Goal: Task Accomplishment & Management: Manage account settings

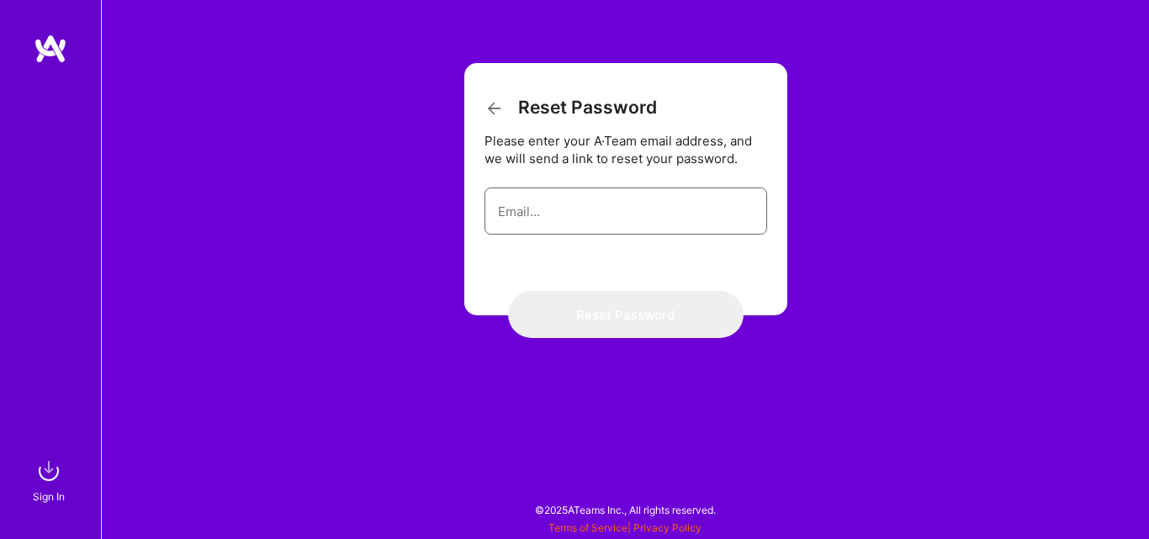
click at [524, 214] on input "email" at bounding box center [626, 211] width 256 height 43
type input "[EMAIL_ADDRESS][DOMAIN_NAME]"
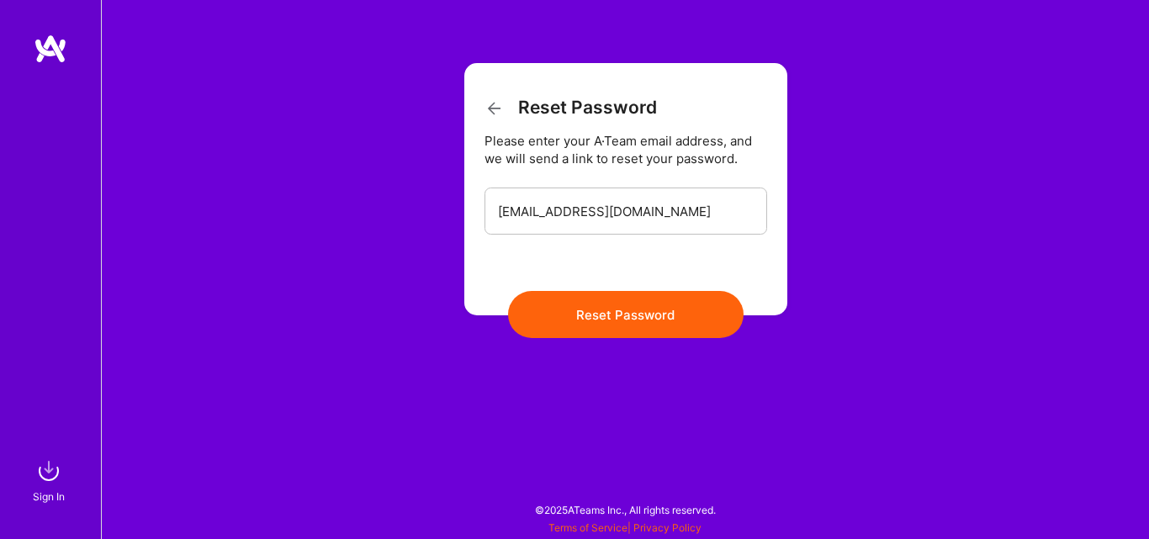
click at [644, 311] on button "Reset Password" at bounding box center [626, 314] width 236 height 47
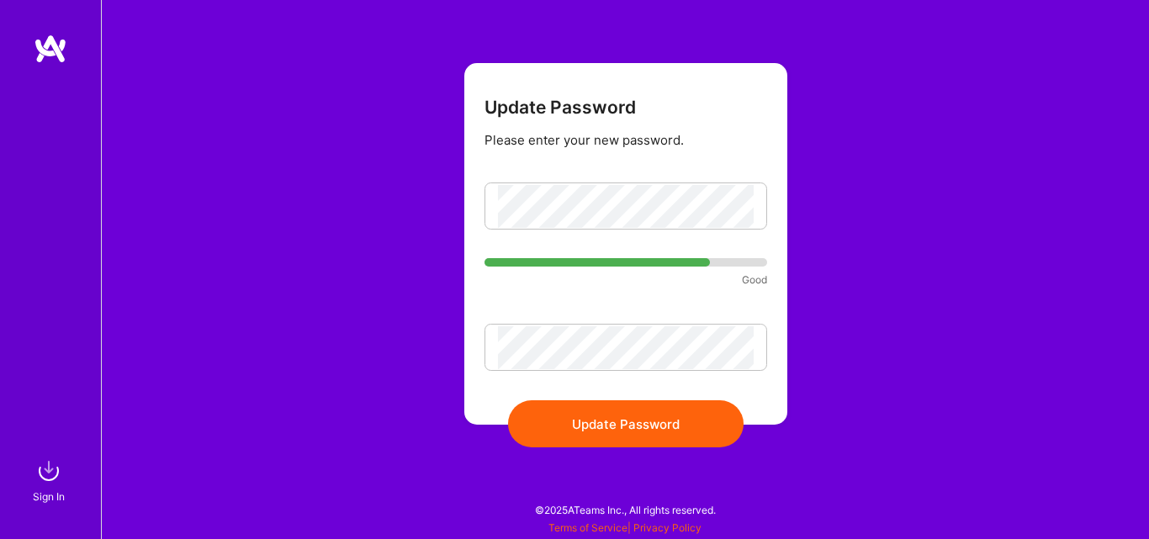
click at [650, 430] on button "Update Password" at bounding box center [626, 423] width 236 height 47
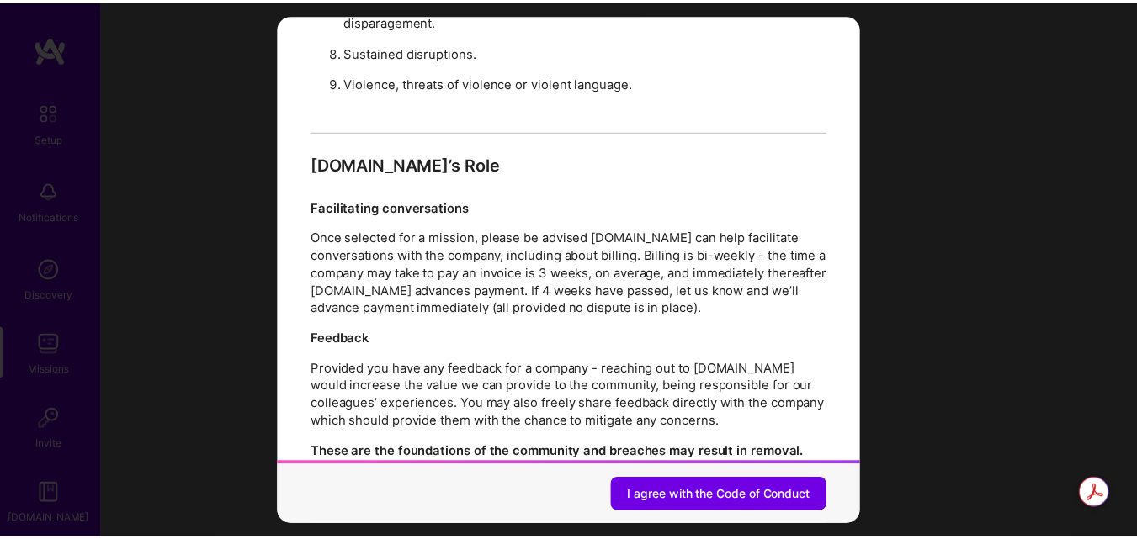
scroll to position [1879, 0]
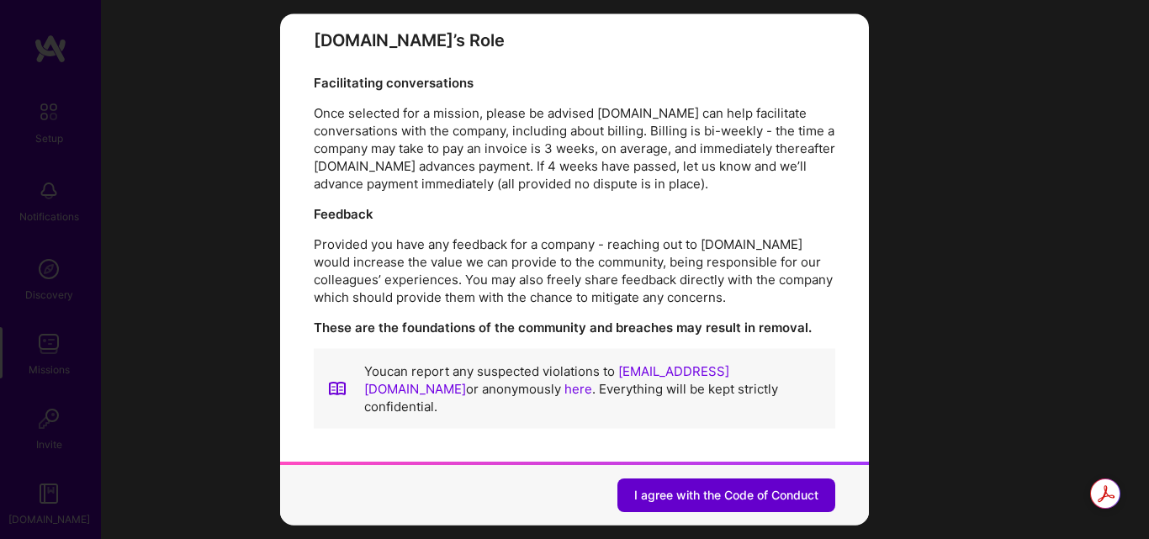
click at [715, 487] on span "I agree with the Code of Conduct" at bounding box center [726, 495] width 184 height 17
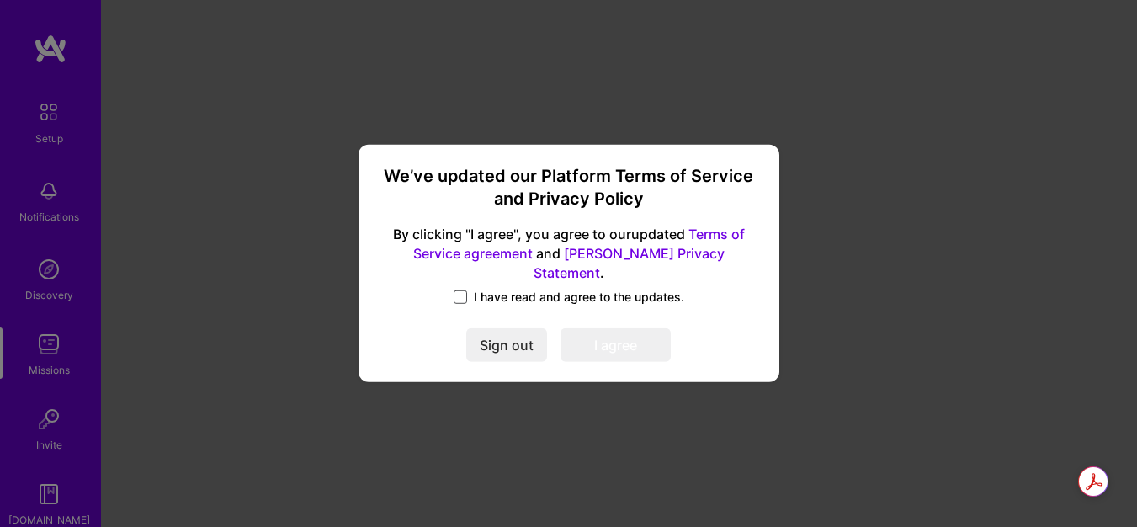
click at [464, 292] on span at bounding box center [459, 296] width 13 height 13
click at [0, 0] on input "I have read and agree to the updates." at bounding box center [0, 0] width 0 height 0
click at [653, 336] on button "I agree" at bounding box center [615, 346] width 110 height 34
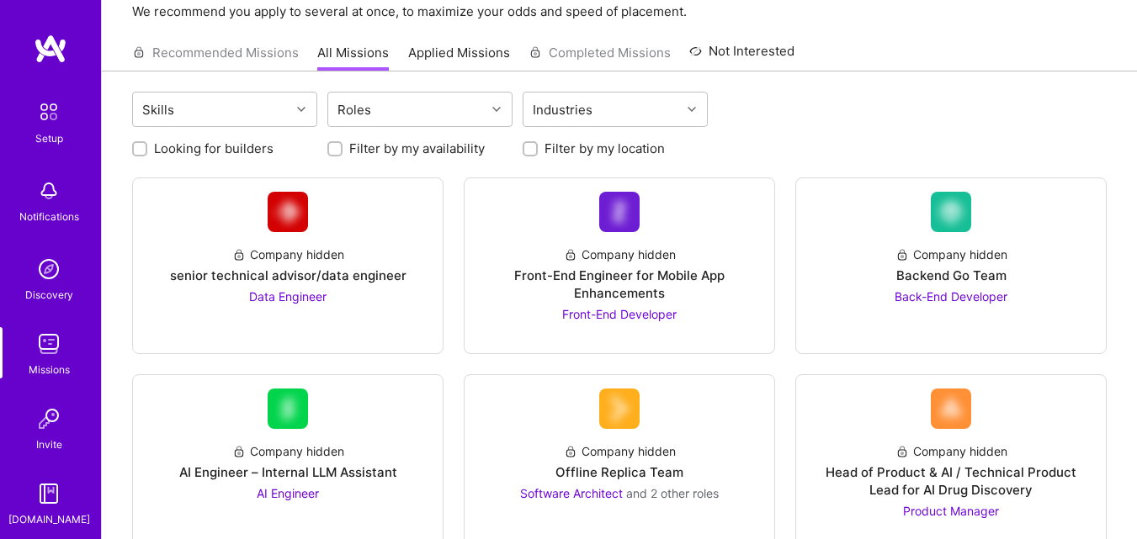
scroll to position [0, 0]
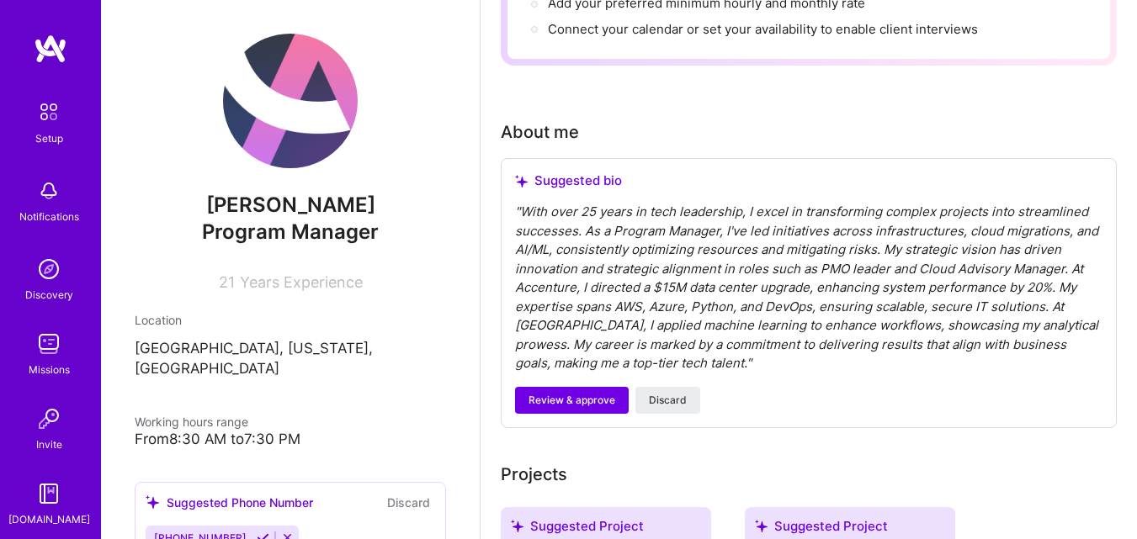
scroll to position [383, 0]
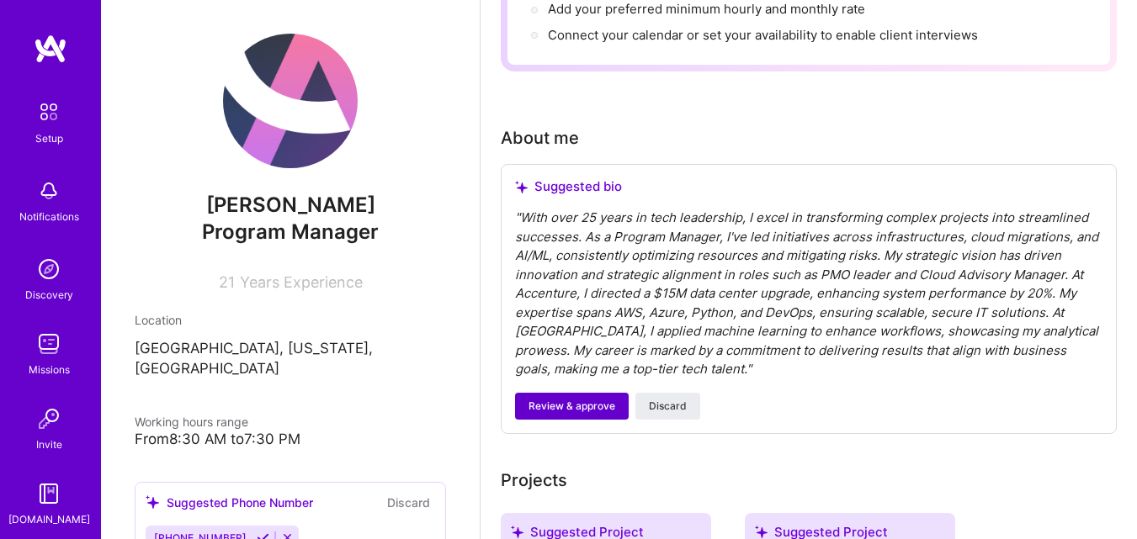
click at [575, 409] on span "Review & approve" at bounding box center [571, 406] width 87 height 15
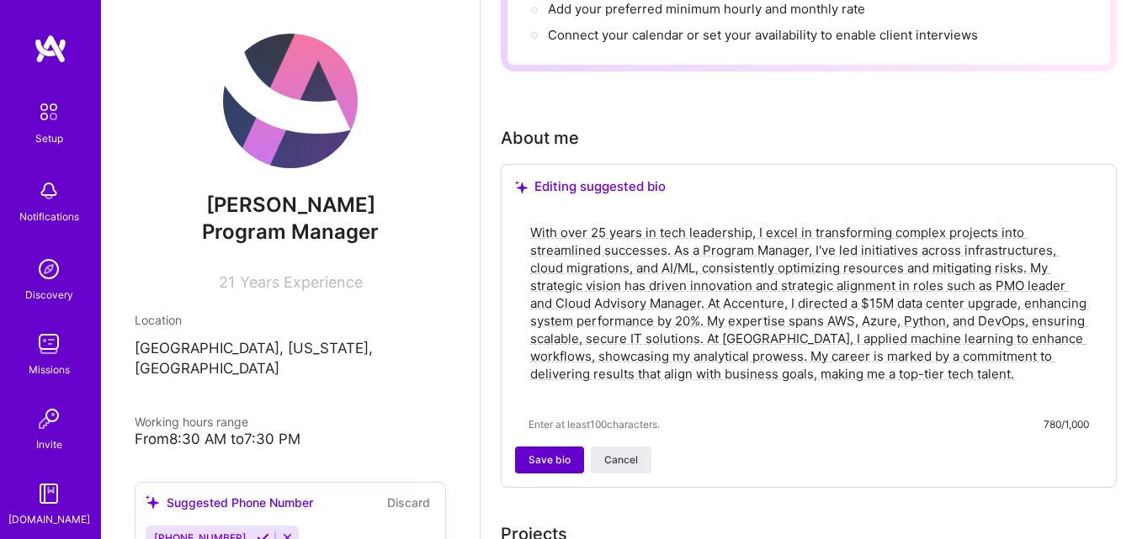
click at [543, 459] on span "Save bio" at bounding box center [549, 460] width 42 height 15
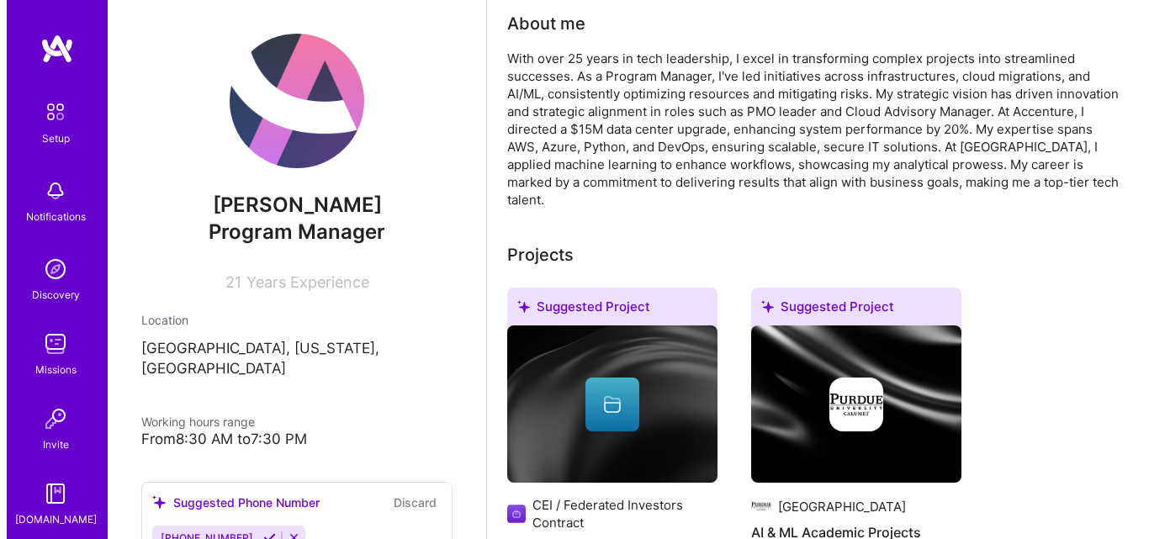
scroll to position [583, 0]
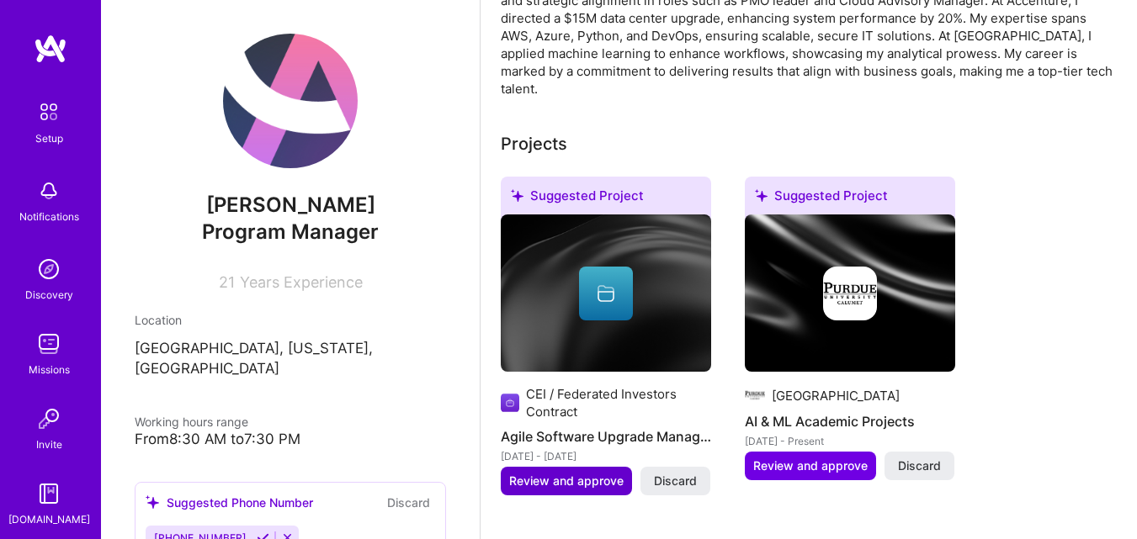
click at [565, 473] on span "Review and approve" at bounding box center [566, 481] width 114 height 17
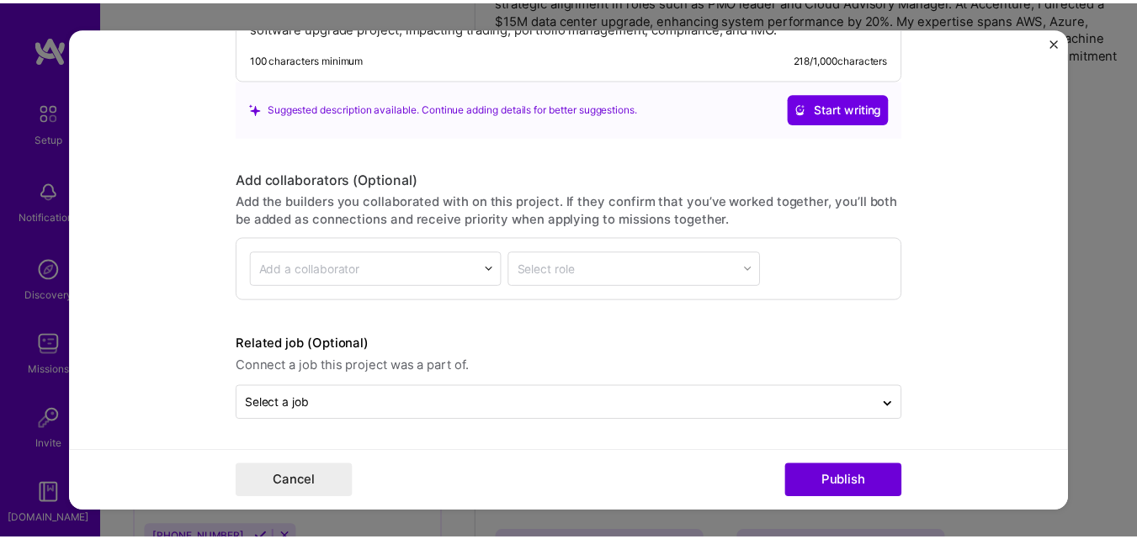
scroll to position [41, 0]
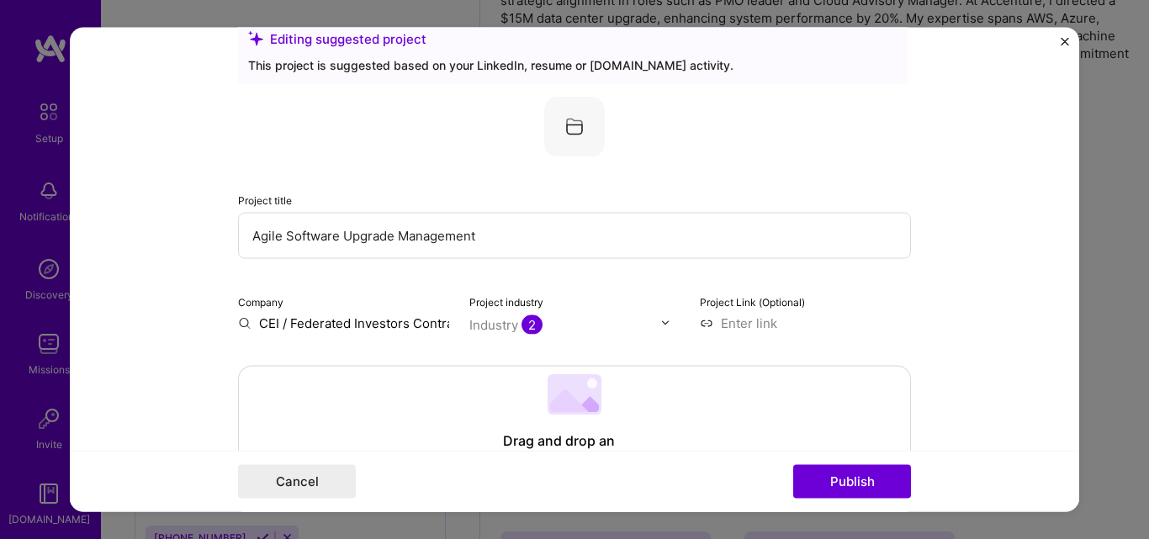
click at [1067, 38] on img "Close" at bounding box center [1065, 41] width 8 height 8
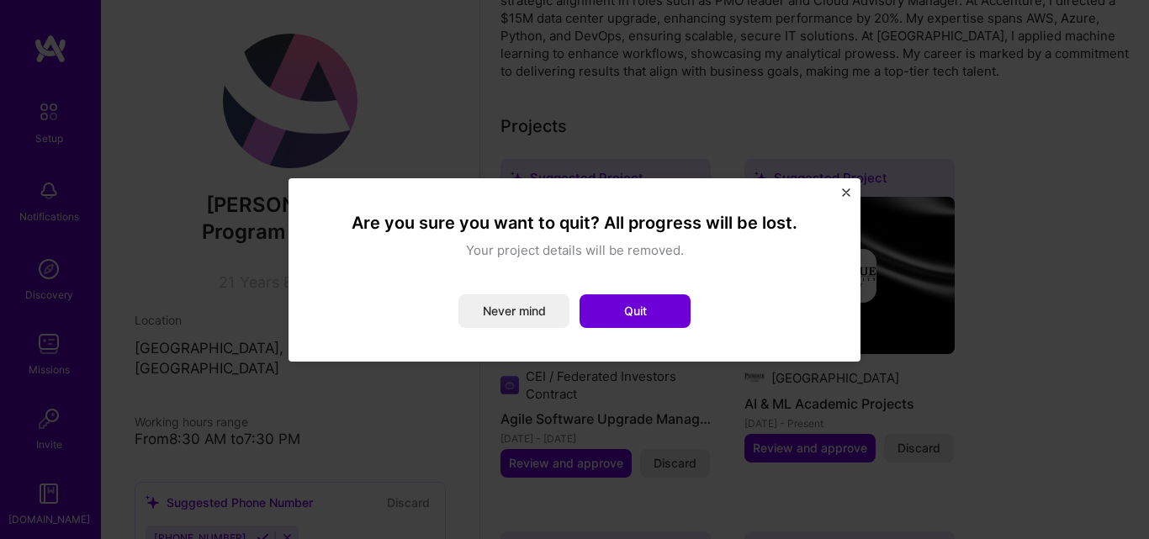
click at [846, 194] on img "Close" at bounding box center [846, 192] width 8 height 8
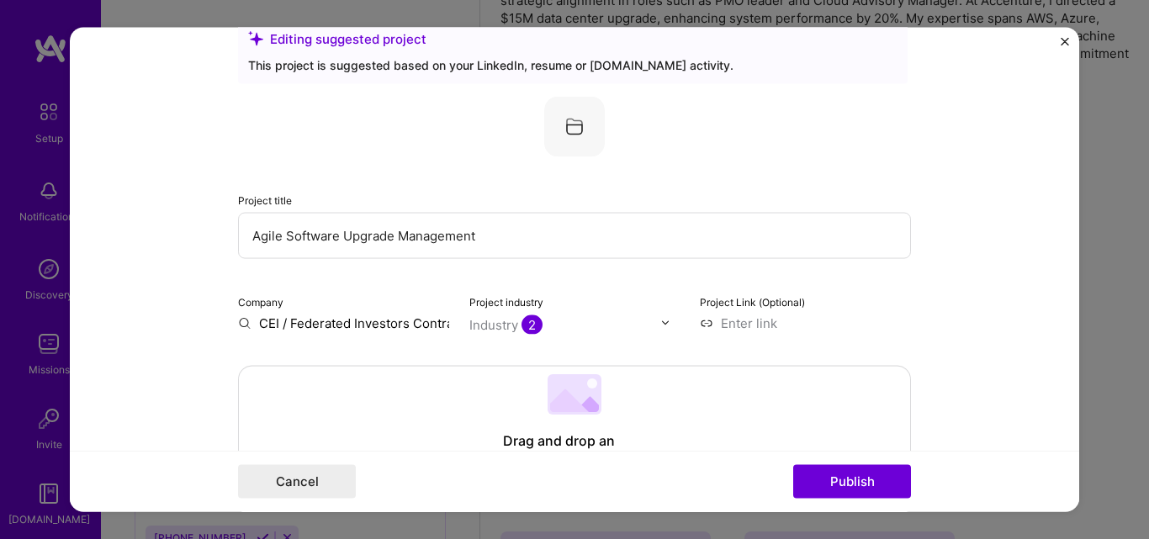
click at [1063, 42] on img "Close" at bounding box center [1065, 41] width 8 height 8
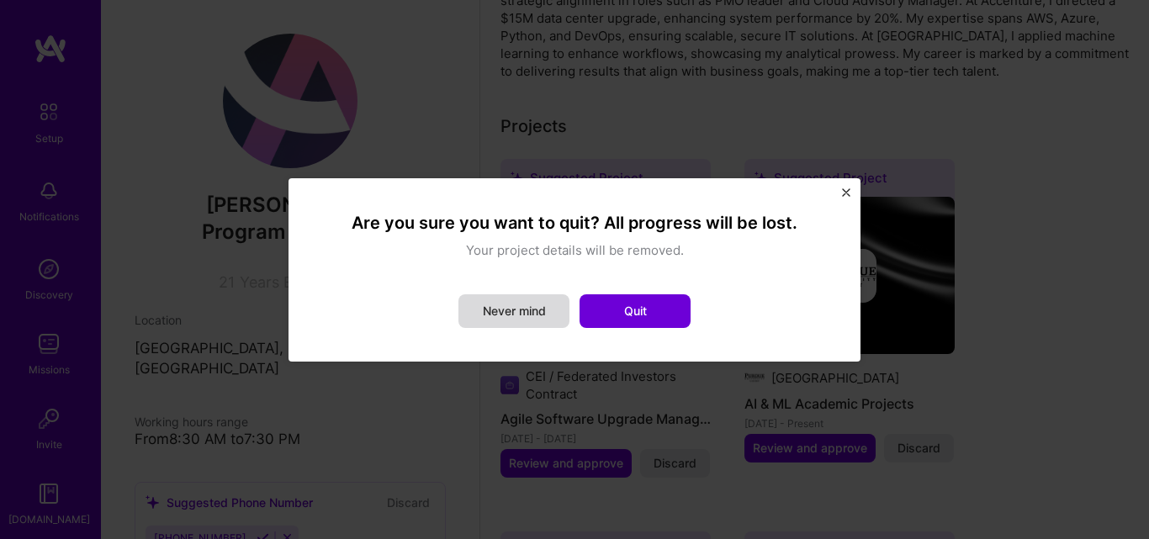
click at [538, 305] on button "Never mind" at bounding box center [514, 311] width 111 height 34
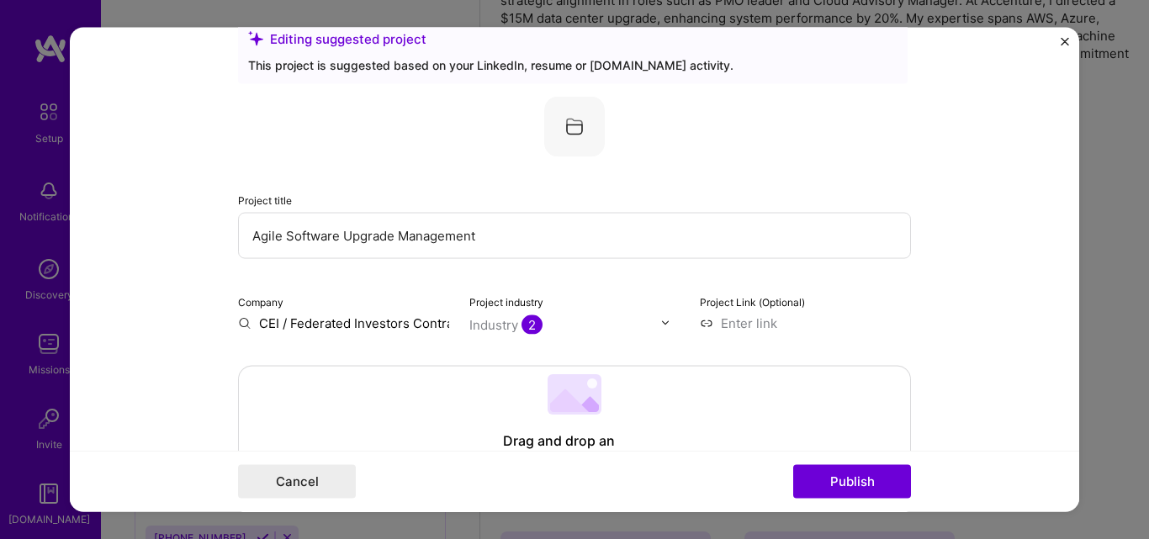
click at [1063, 39] on img "Close" at bounding box center [1065, 41] width 8 height 8
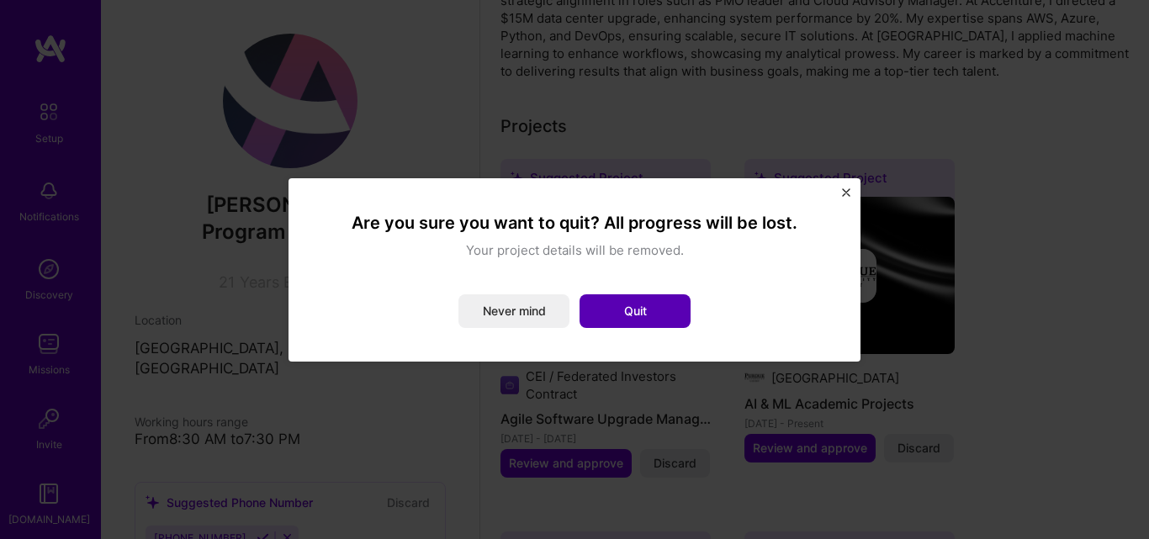
click at [668, 315] on button "Quit" at bounding box center [635, 311] width 111 height 34
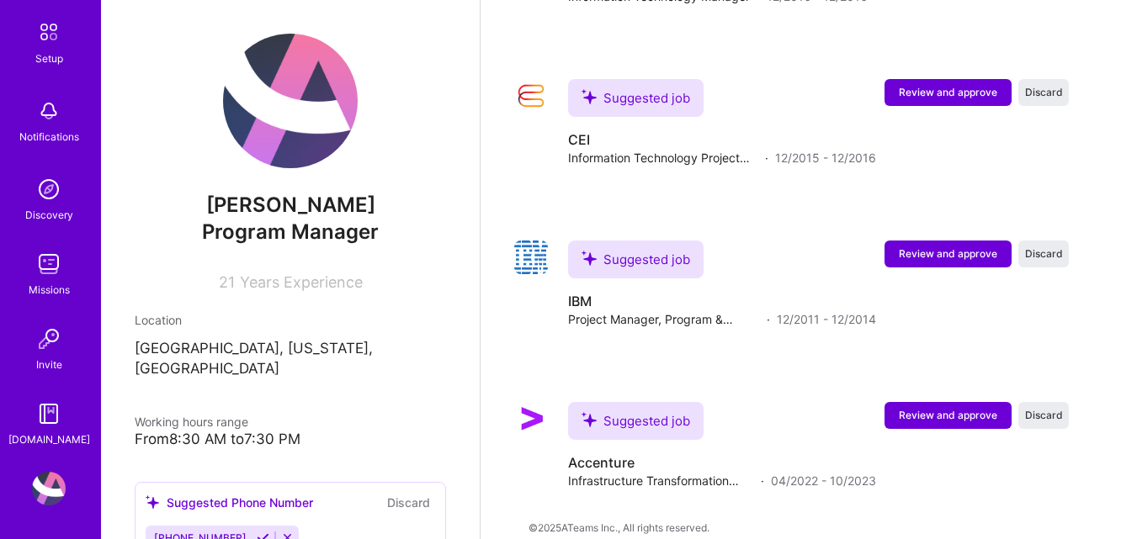
scroll to position [0, 0]
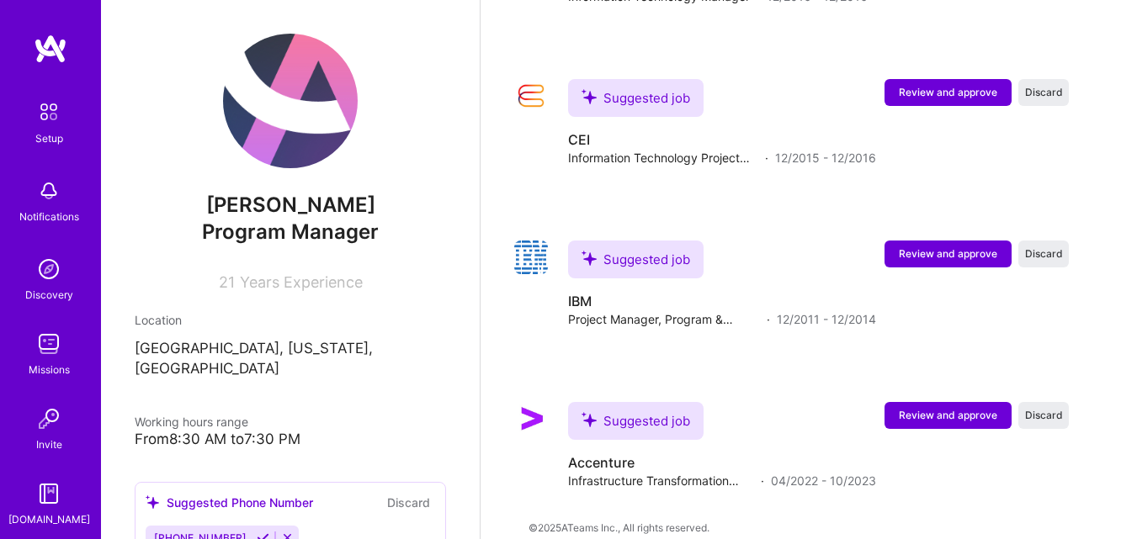
click at [46, 120] on img at bounding box center [48, 111] width 35 height 35
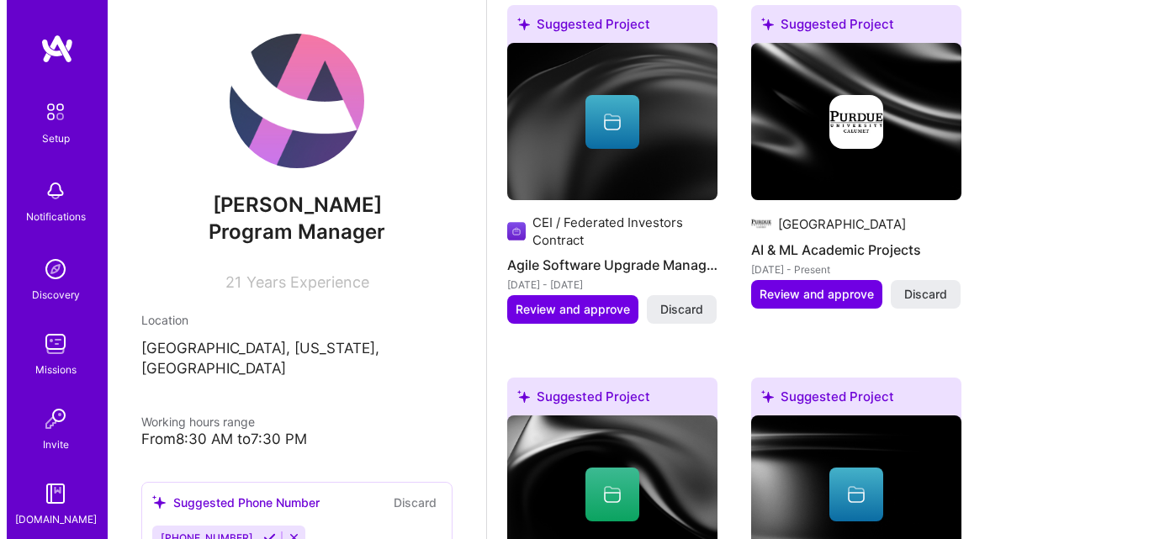
scroll to position [987, 0]
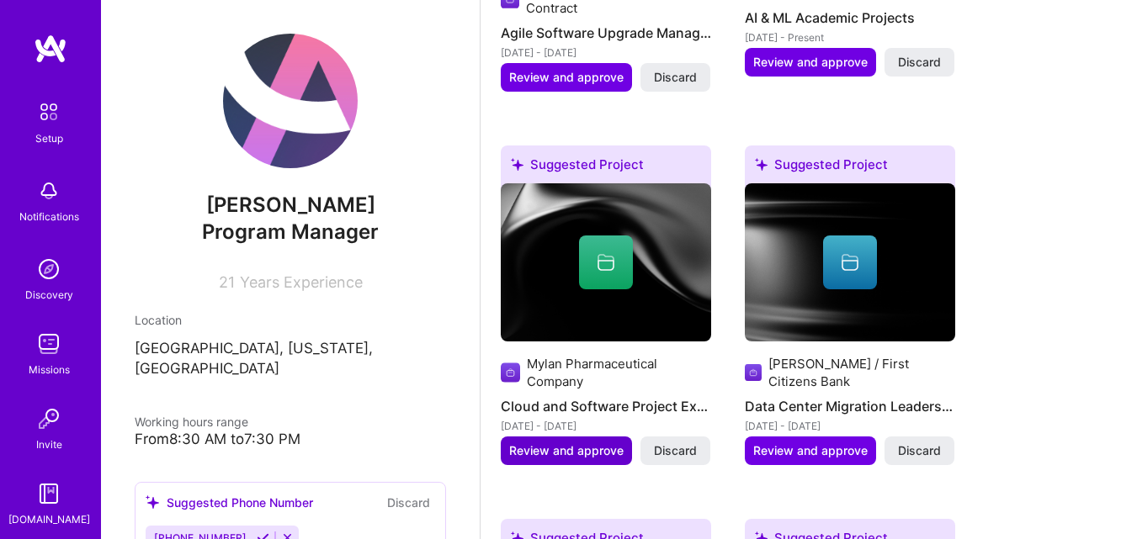
click at [597, 443] on span "Review and approve" at bounding box center [566, 451] width 114 height 17
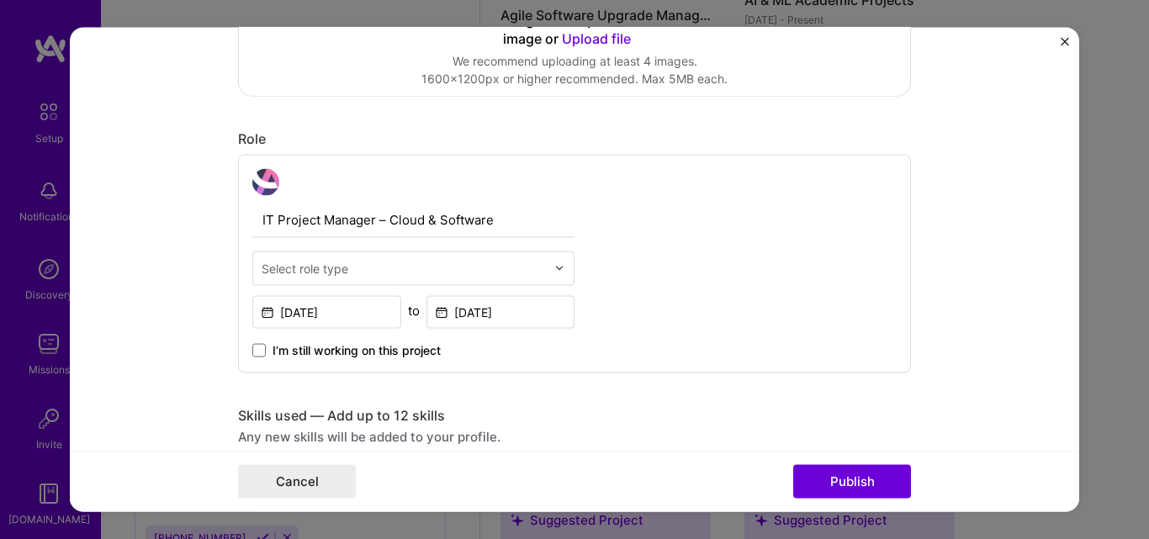
scroll to position [500, 0]
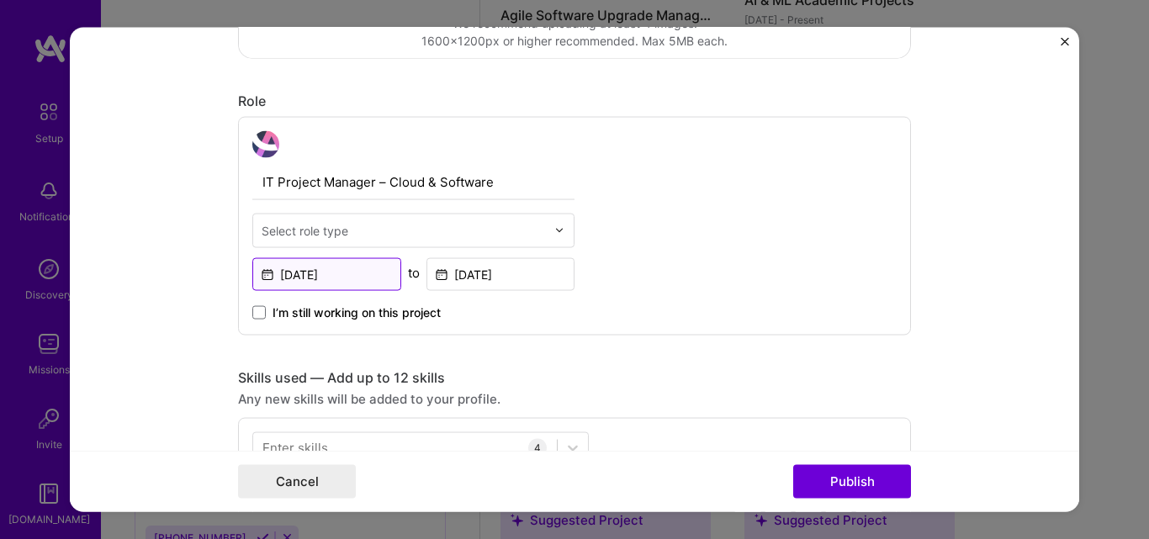
click at [316, 274] on input "Aug, 2017" at bounding box center [326, 273] width 149 height 33
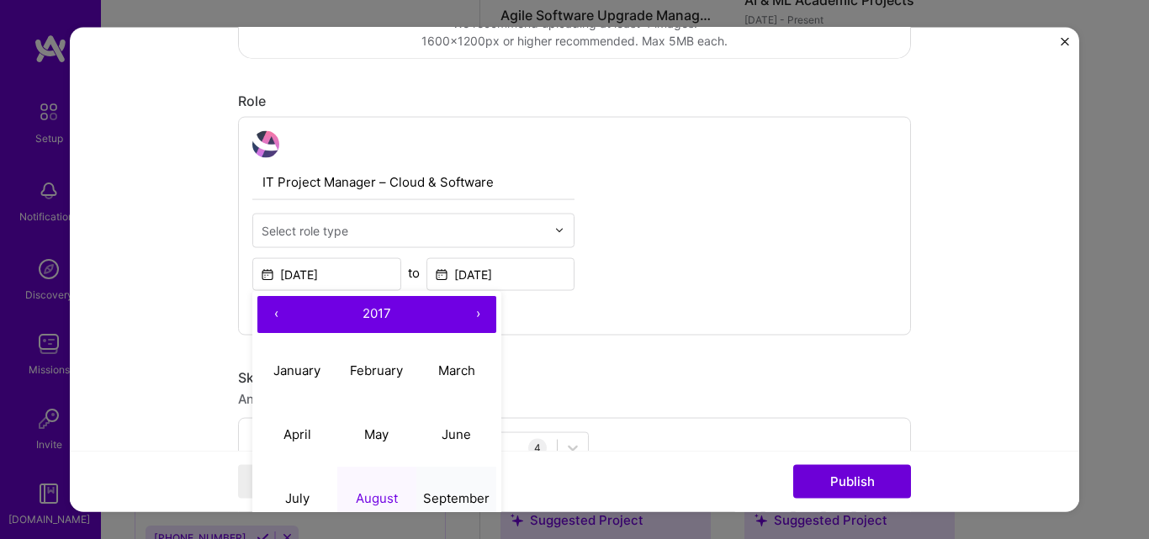
click at [464, 497] on abbr "September" at bounding box center [456, 499] width 66 height 16
type input "Sep, 2017"
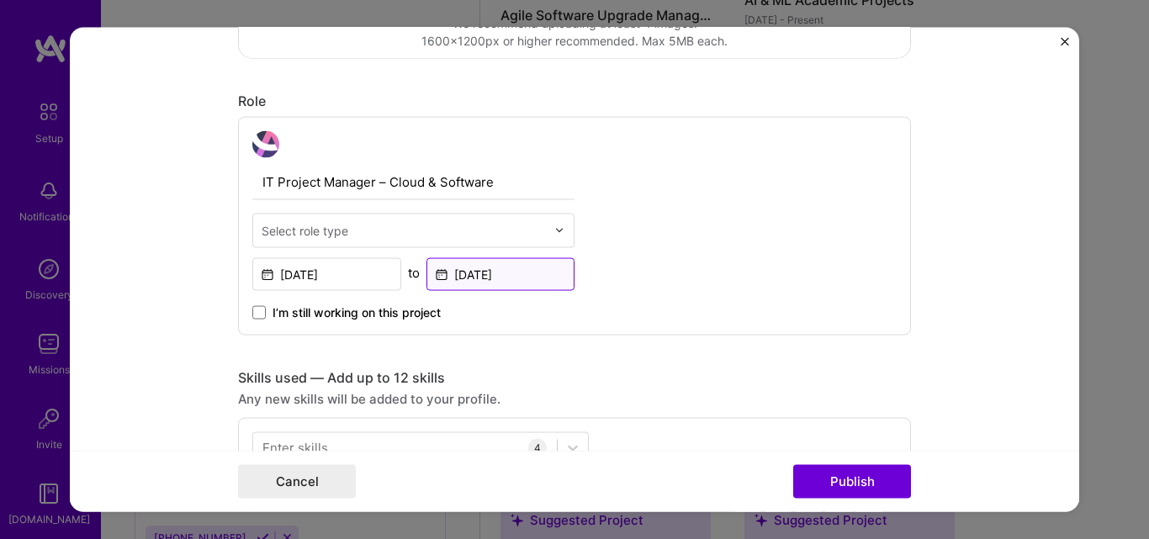
click at [489, 273] on input "Jan, 2021" at bounding box center [501, 273] width 149 height 33
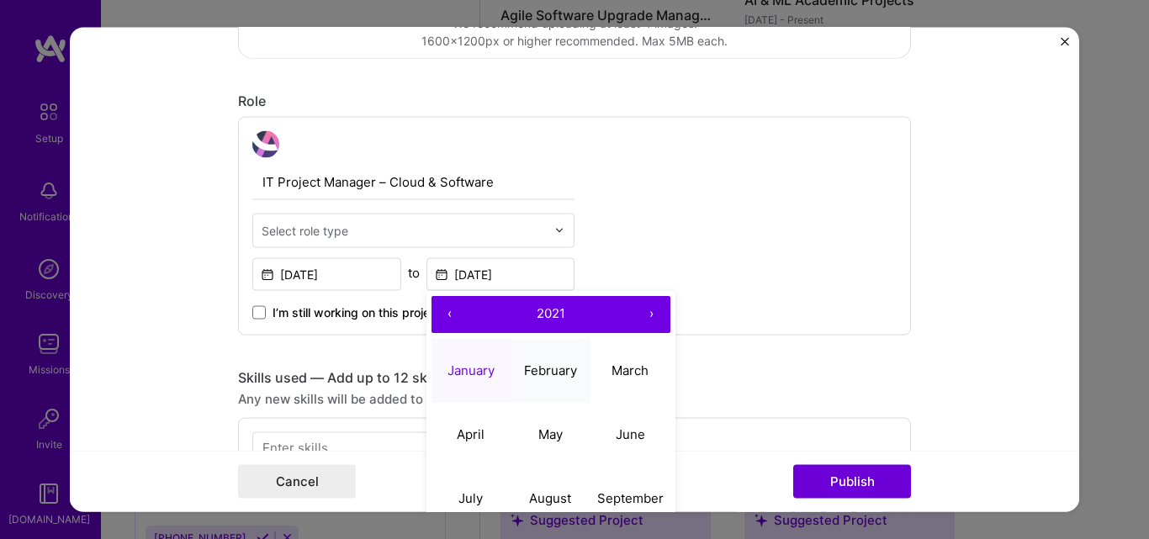
click at [549, 381] on button "February" at bounding box center [551, 371] width 80 height 64
type input "Feb, 2021"
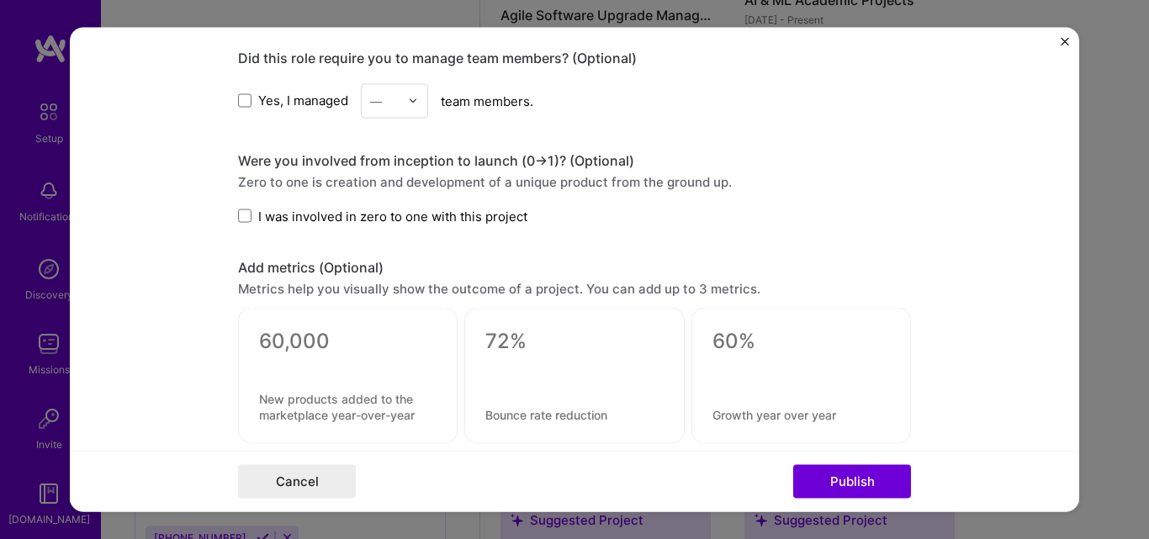
scroll to position [1125, 0]
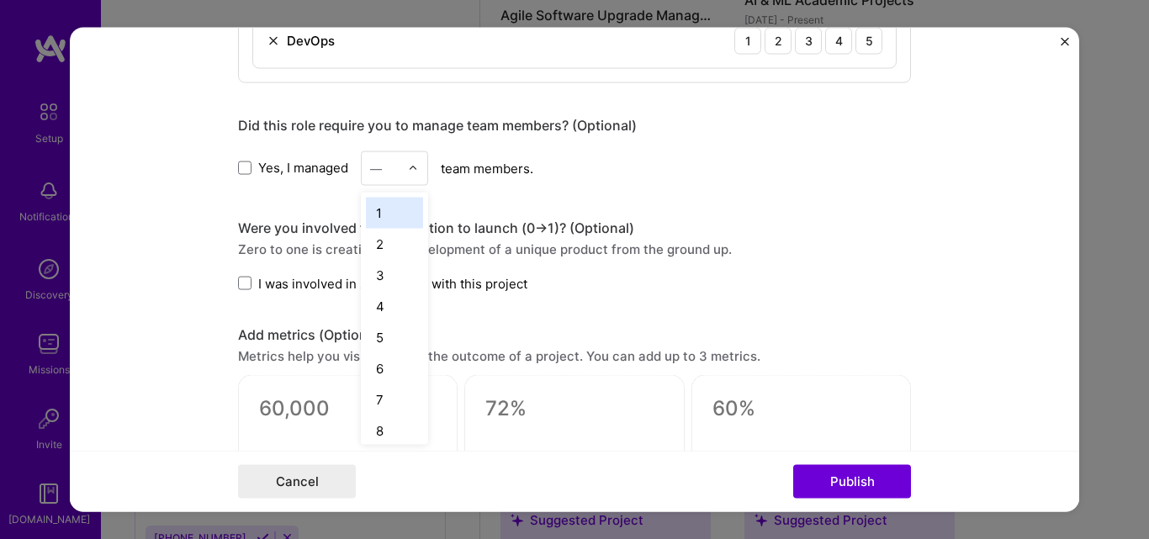
click at [408, 171] on img at bounding box center [413, 168] width 10 height 10
click at [382, 423] on div "25+" at bounding box center [394, 423] width 57 height 31
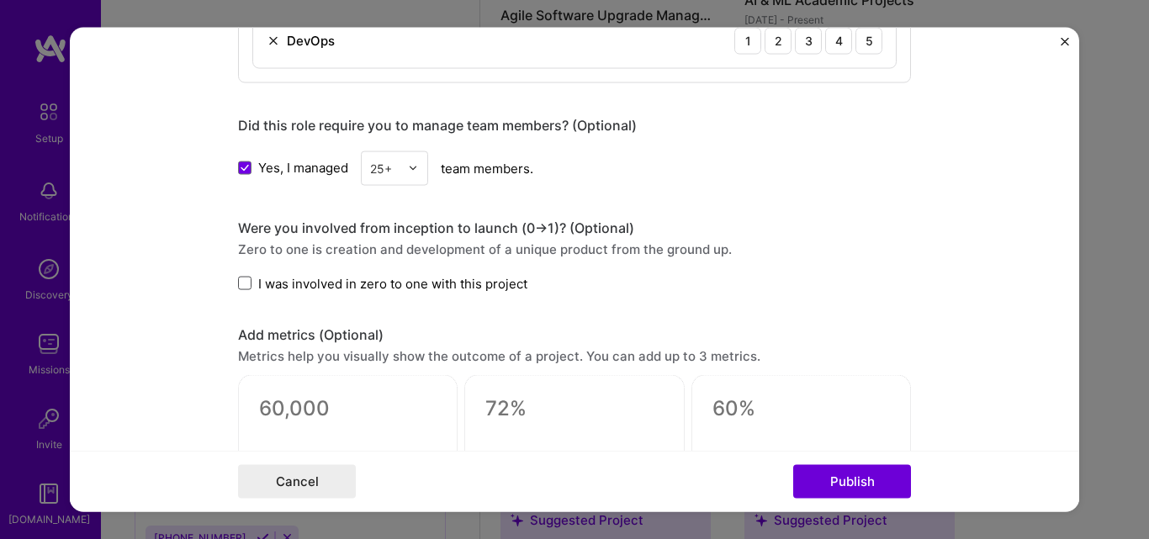
click at [238, 285] on span at bounding box center [244, 283] width 13 height 13
click at [0, 0] on input "I was involved in zero to one with this project" at bounding box center [0, 0] width 0 height 0
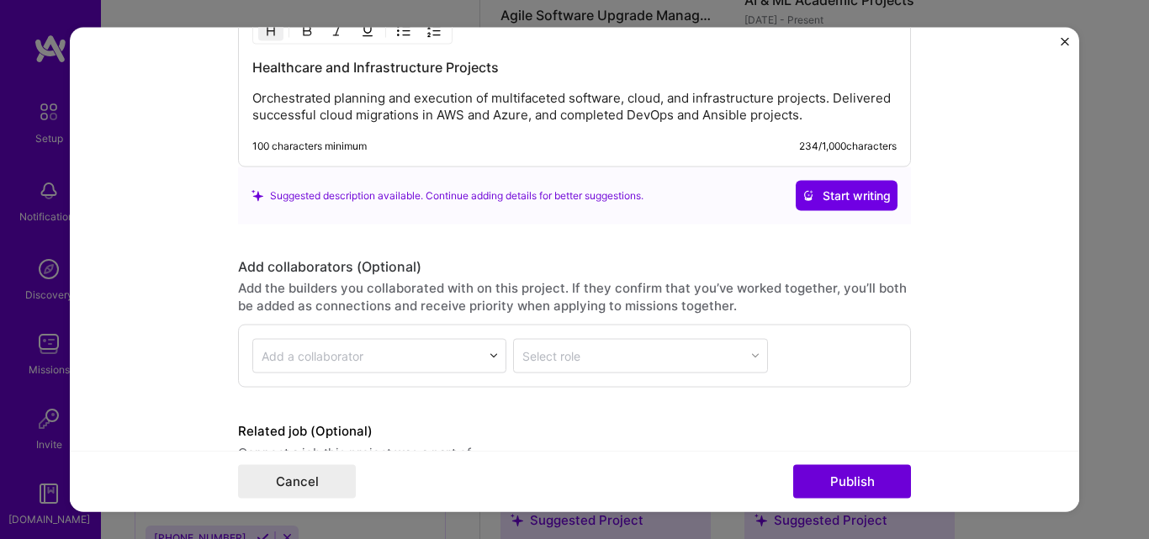
scroll to position [1779, 0]
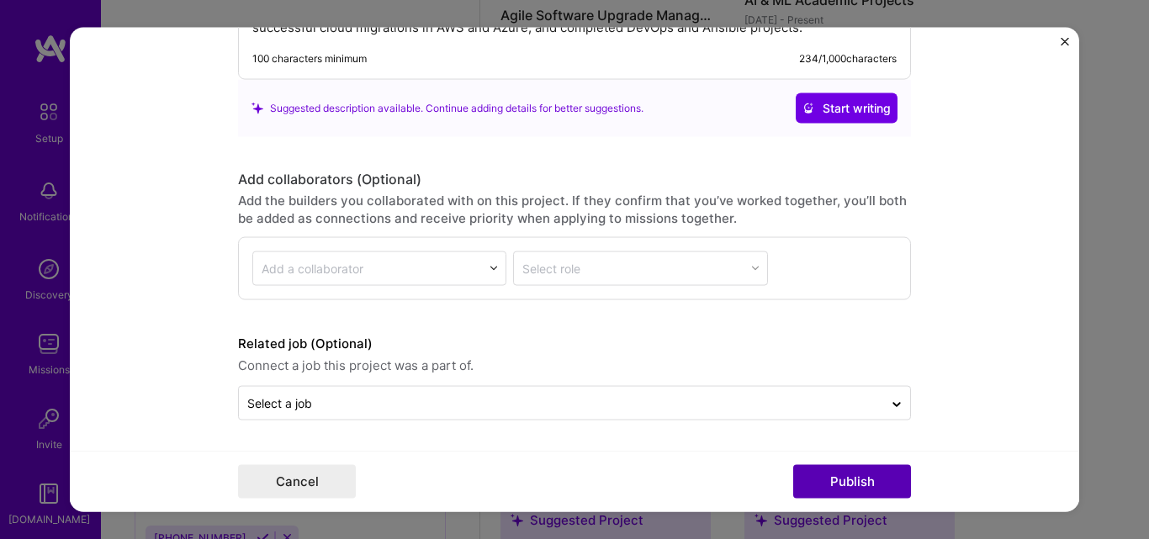
click at [844, 476] on button "Publish" at bounding box center [852, 482] width 118 height 34
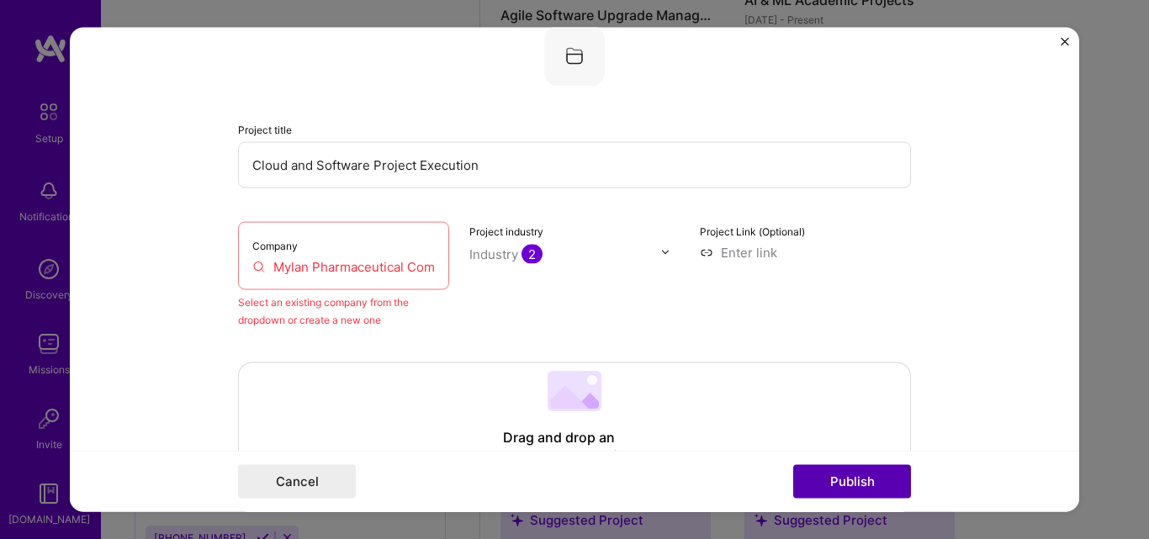
scroll to position [110, 0]
click at [844, 476] on button "Publish" at bounding box center [852, 482] width 118 height 34
